Goal: Transaction & Acquisition: Purchase product/service

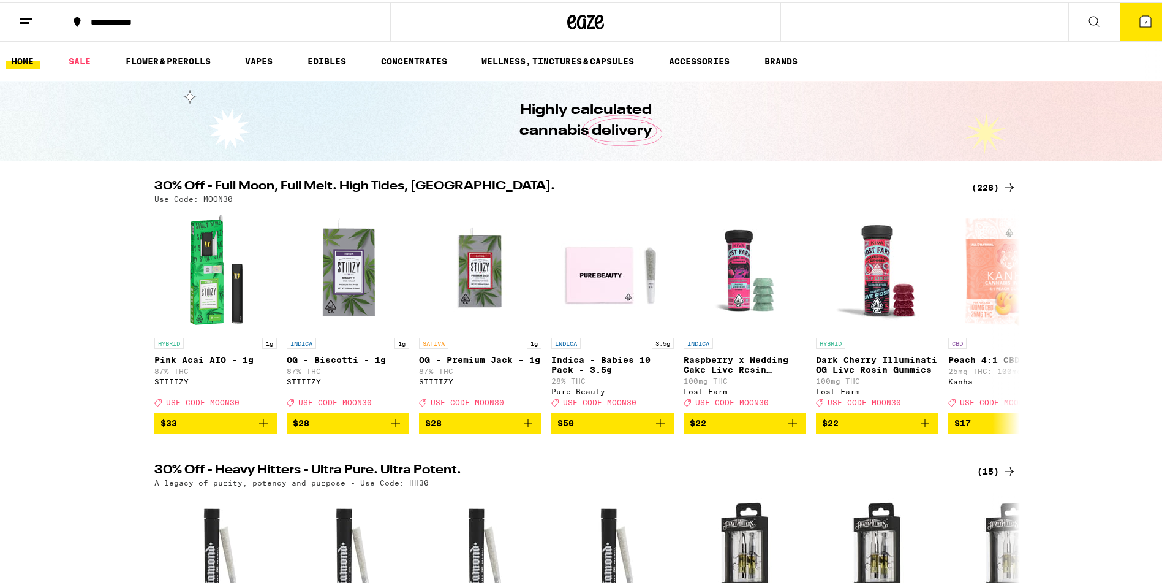
click at [976, 189] on div "(228)" at bounding box center [994, 185] width 45 height 15
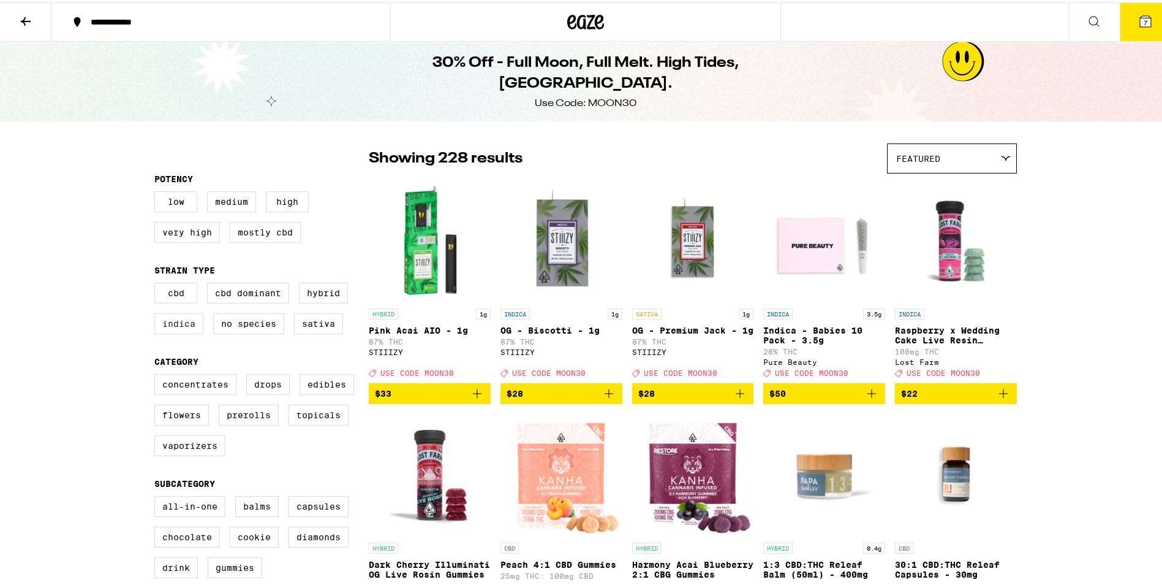
click at [185, 330] on label "Indica" at bounding box center [178, 321] width 49 height 21
click at [157, 282] on input "Indica" at bounding box center [157, 282] width 1 height 1
checkbox input "true"
